Goal: Transaction & Acquisition: Purchase product/service

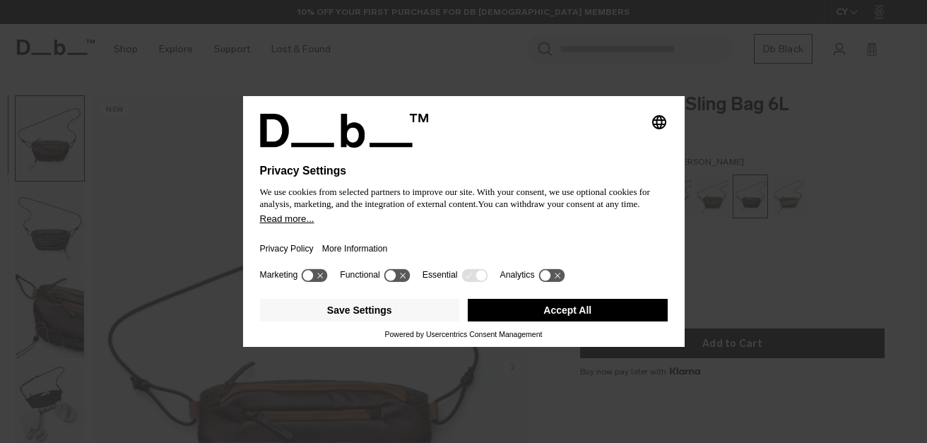
click at [596, 312] on button "Accept All" at bounding box center [568, 310] width 200 height 23
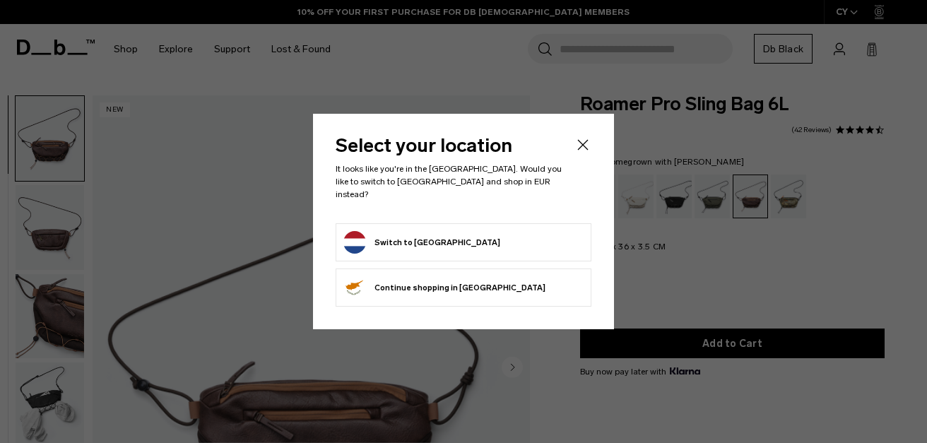
click at [480, 231] on form "Switch to Netherlands" at bounding box center [463, 242] width 240 height 23
click at [412, 232] on button "Switch to Netherlands" at bounding box center [421, 242] width 157 height 23
click at [579, 150] on icon "Close" at bounding box center [582, 144] width 17 height 17
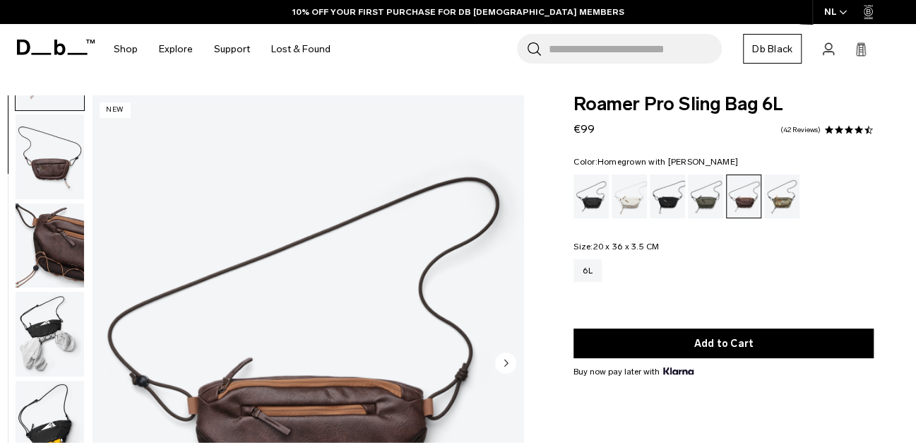
click at [54, 168] on img "button" at bounding box center [50, 156] width 69 height 85
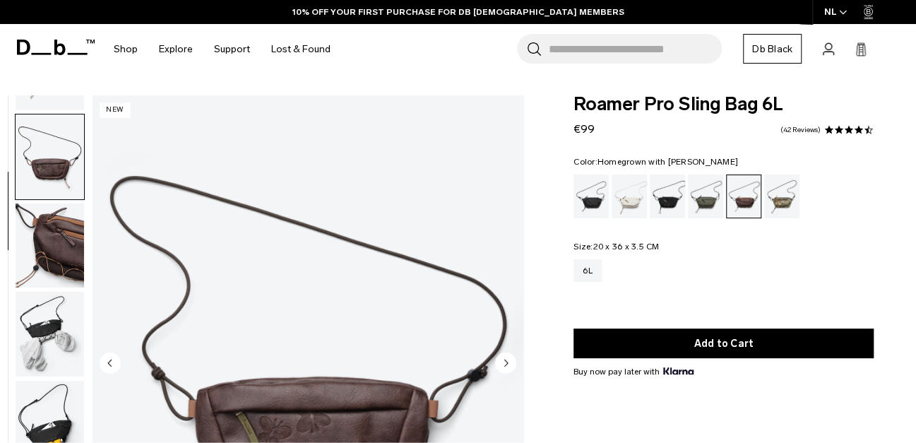
scroll to position [81, 0]
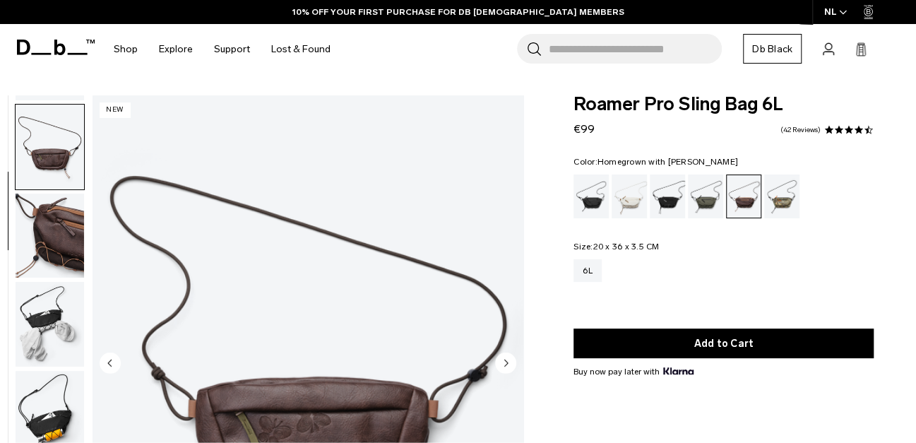
click at [42, 241] on img "button" at bounding box center [50, 236] width 69 height 85
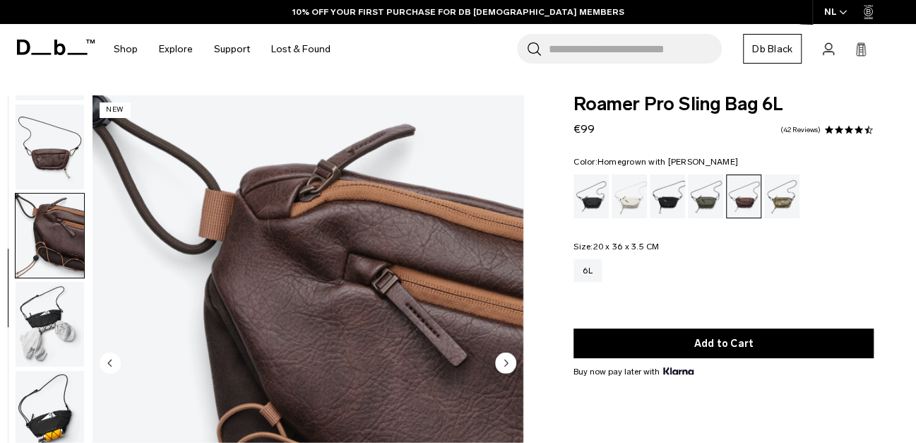
click at [36, 306] on img "button" at bounding box center [50, 324] width 69 height 85
